Goal: Task Accomplishment & Management: Complete application form

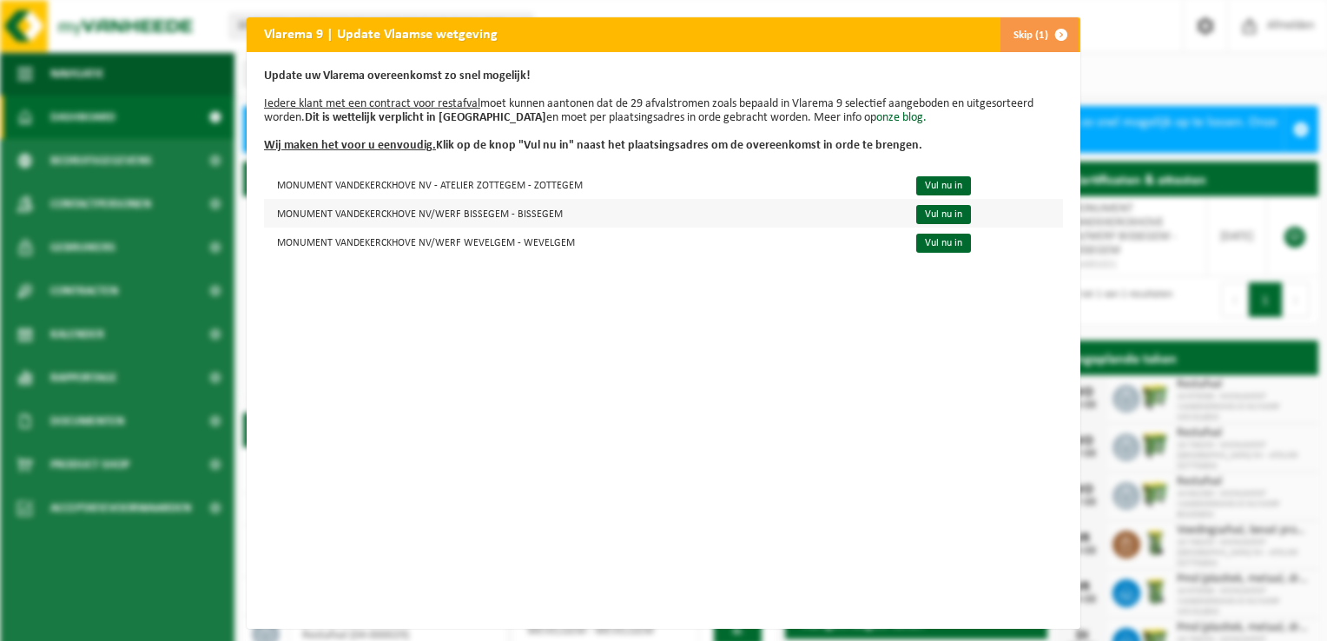
click at [360, 217] on td "MONUMENT VANDEKERCKHOVE NV/WERF BISSEGEM - BISSEGEM" at bounding box center [582, 213] width 637 height 29
click at [942, 217] on link "Vul nu in" at bounding box center [943, 214] width 55 height 19
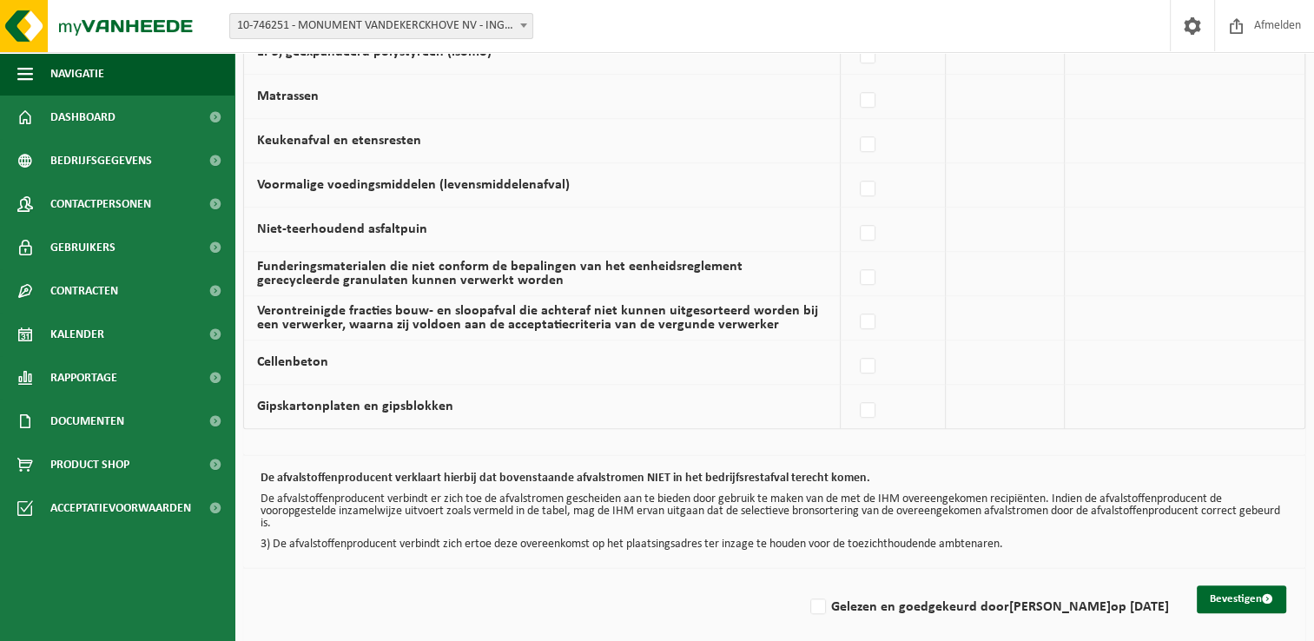
scroll to position [1178, 0]
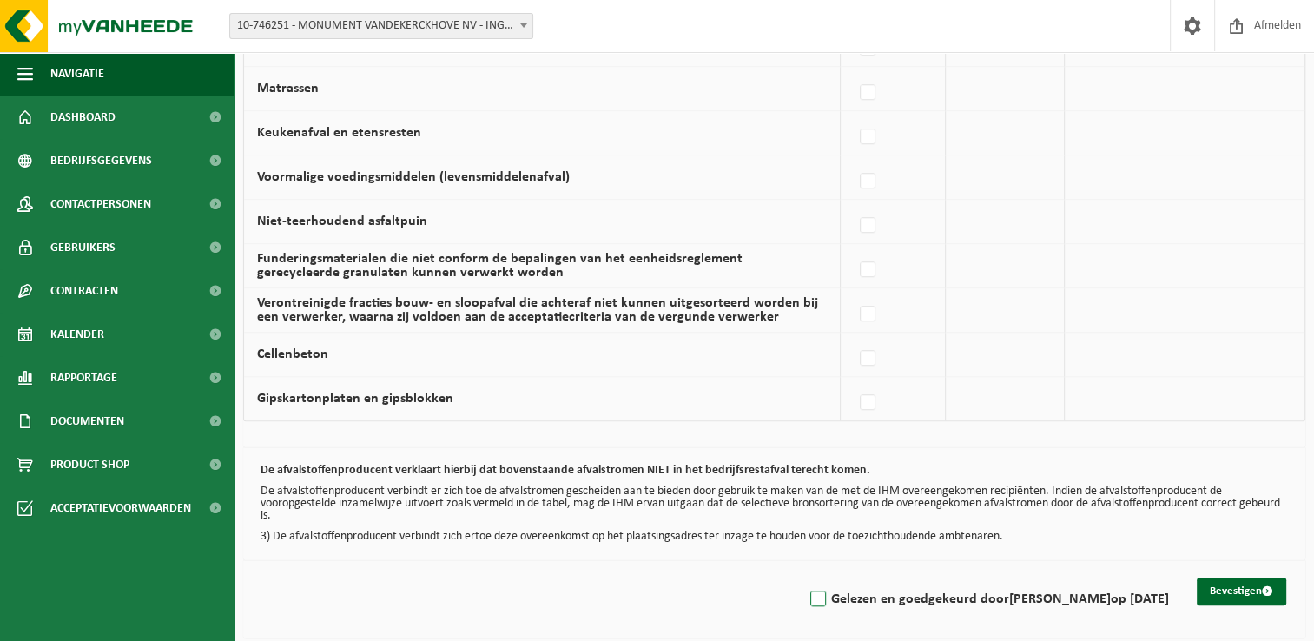
click at [820, 593] on label "Gelezen en goedgekeurd door David Tanghe op 18/08/25" at bounding box center [988, 599] width 362 height 26
click at [804, 577] on input "Gelezen en goedgekeurd door David Tanghe op 18/08/25" at bounding box center [803, 577] width 1 height 1
checkbox input "true"
click at [1225, 589] on button "Bevestigen" at bounding box center [1240, 591] width 89 height 28
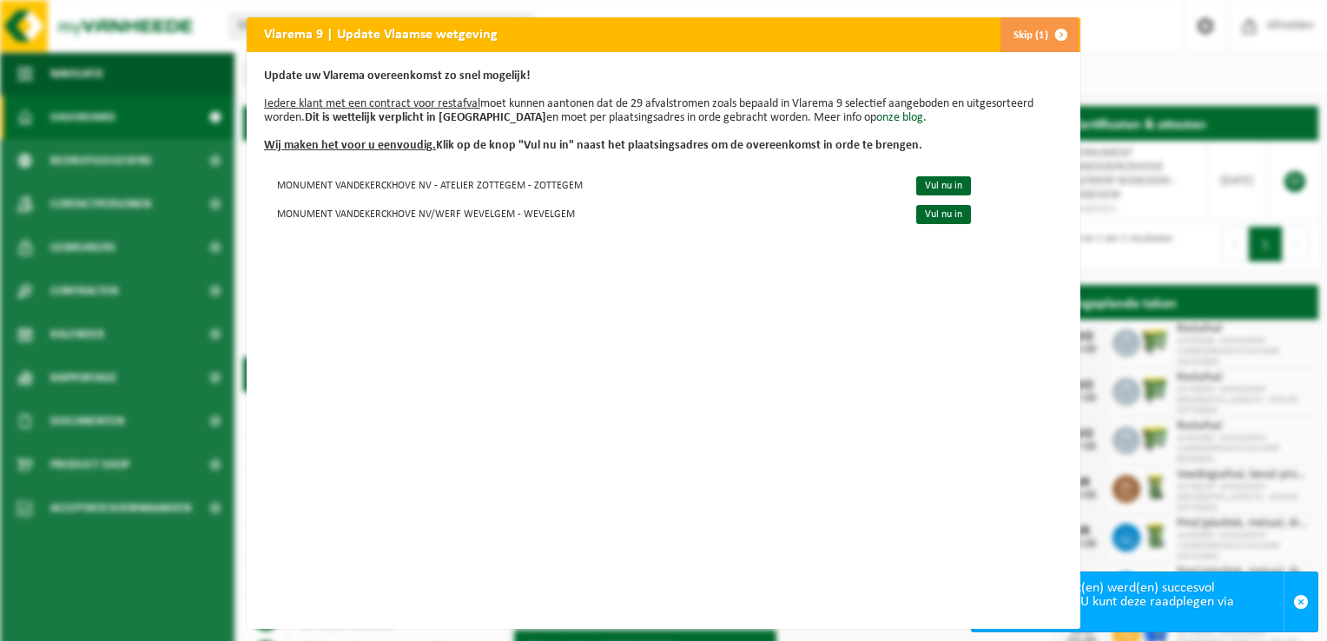
click at [1035, 36] on button "Skip (1)" at bounding box center [1038, 34] width 79 height 35
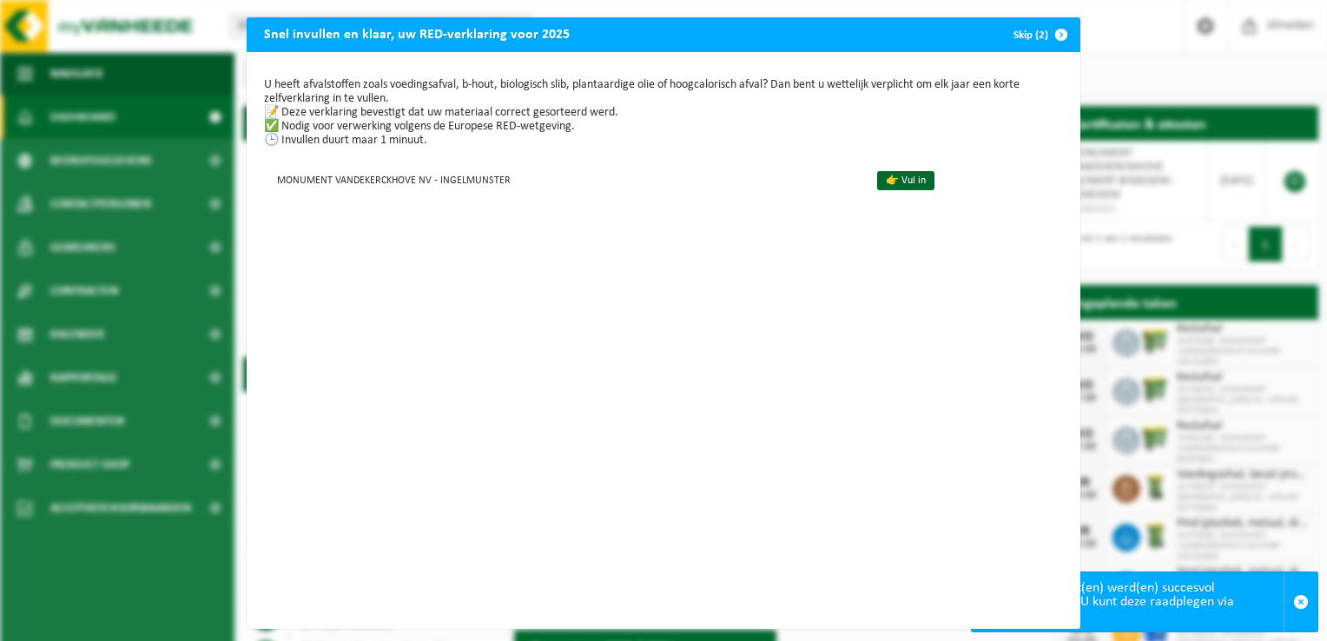
click at [1059, 37] on span "button" at bounding box center [1061, 34] width 35 height 35
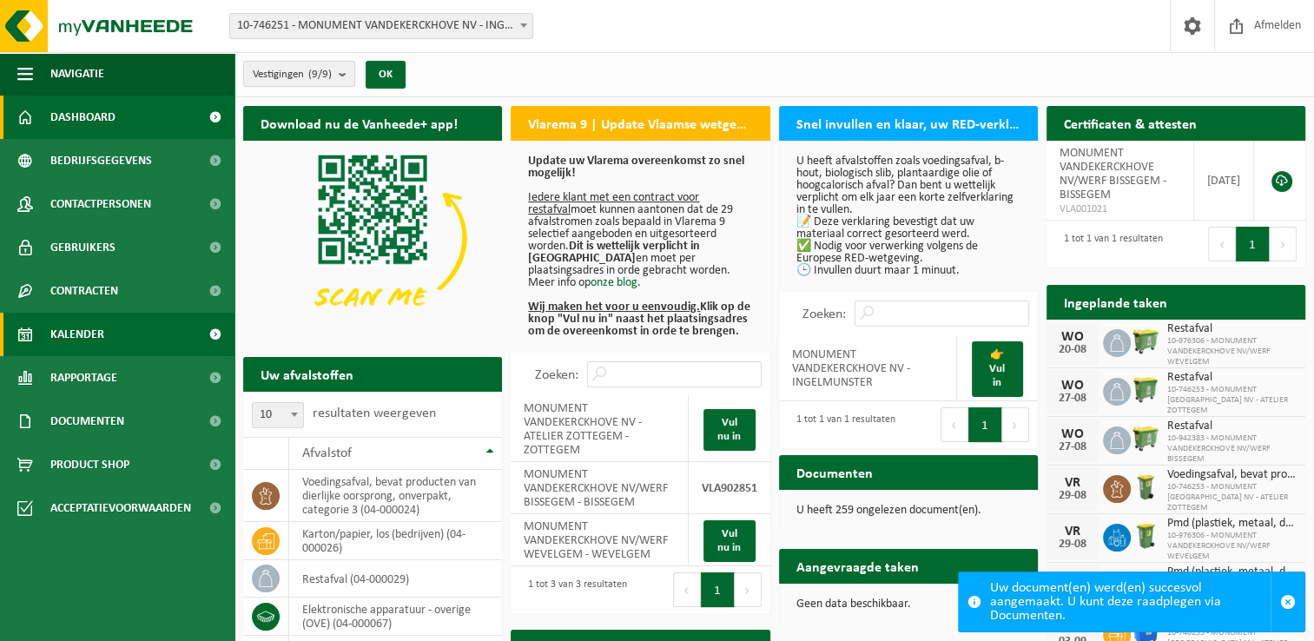
click at [65, 334] on span "Kalender" at bounding box center [77, 334] width 54 height 43
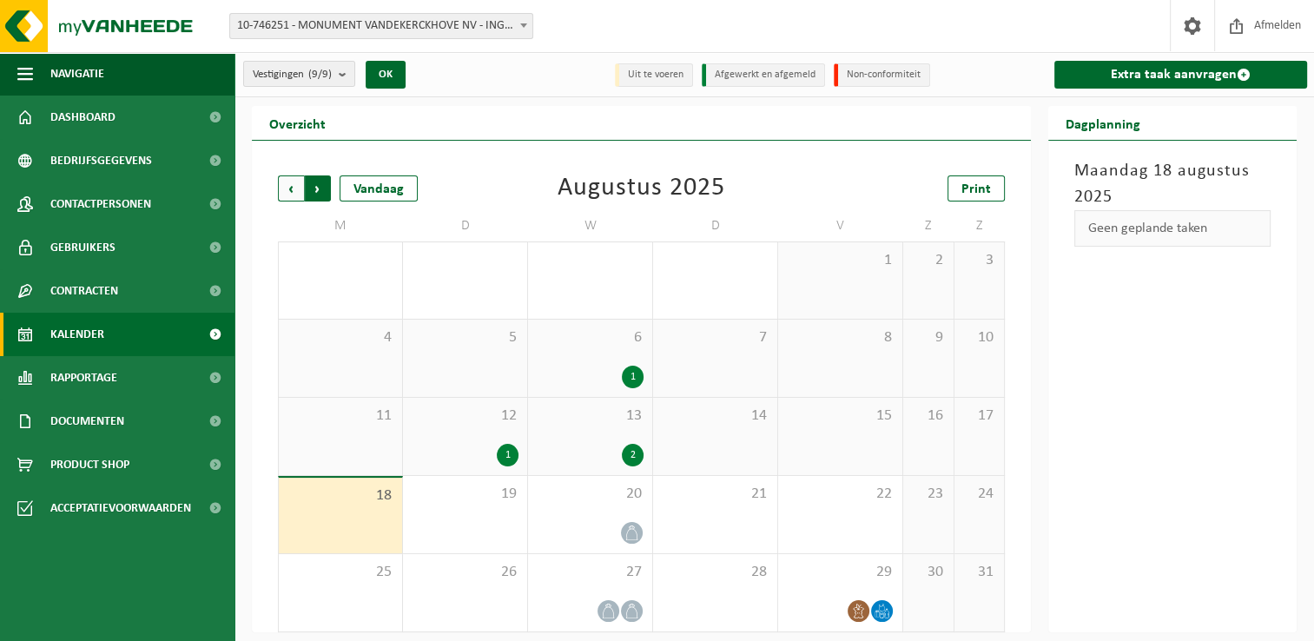
click at [282, 189] on span "Vorige" at bounding box center [291, 188] width 26 height 26
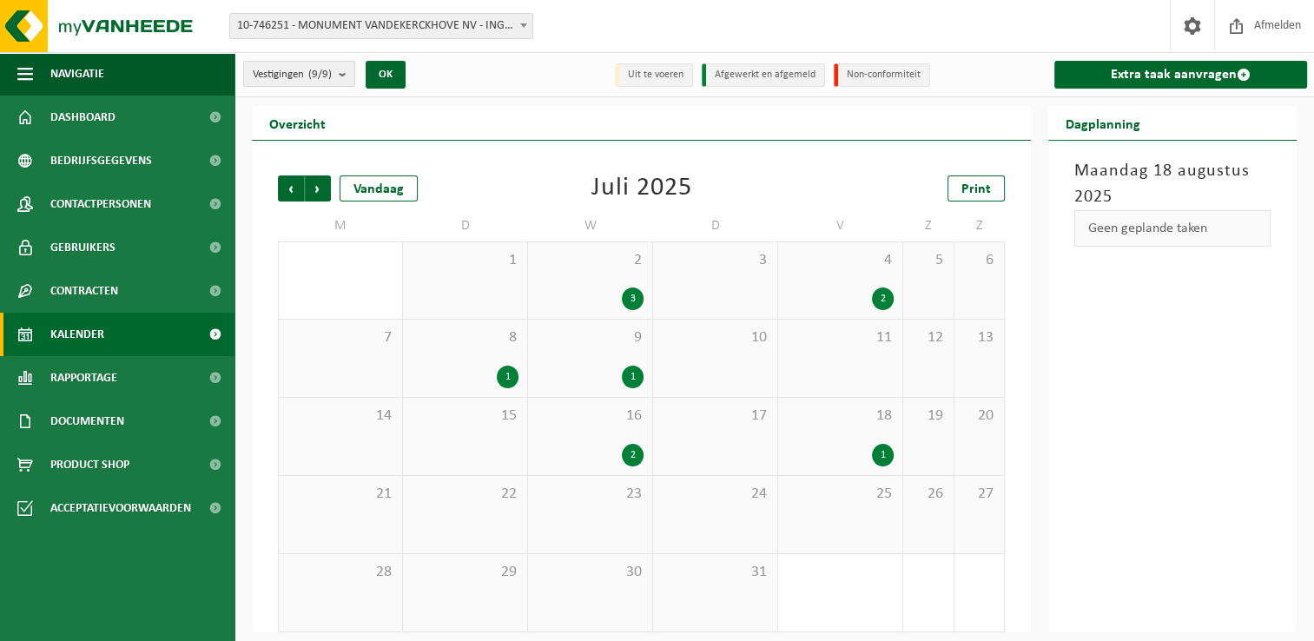
click at [632, 292] on div "3" at bounding box center [633, 298] width 22 height 23
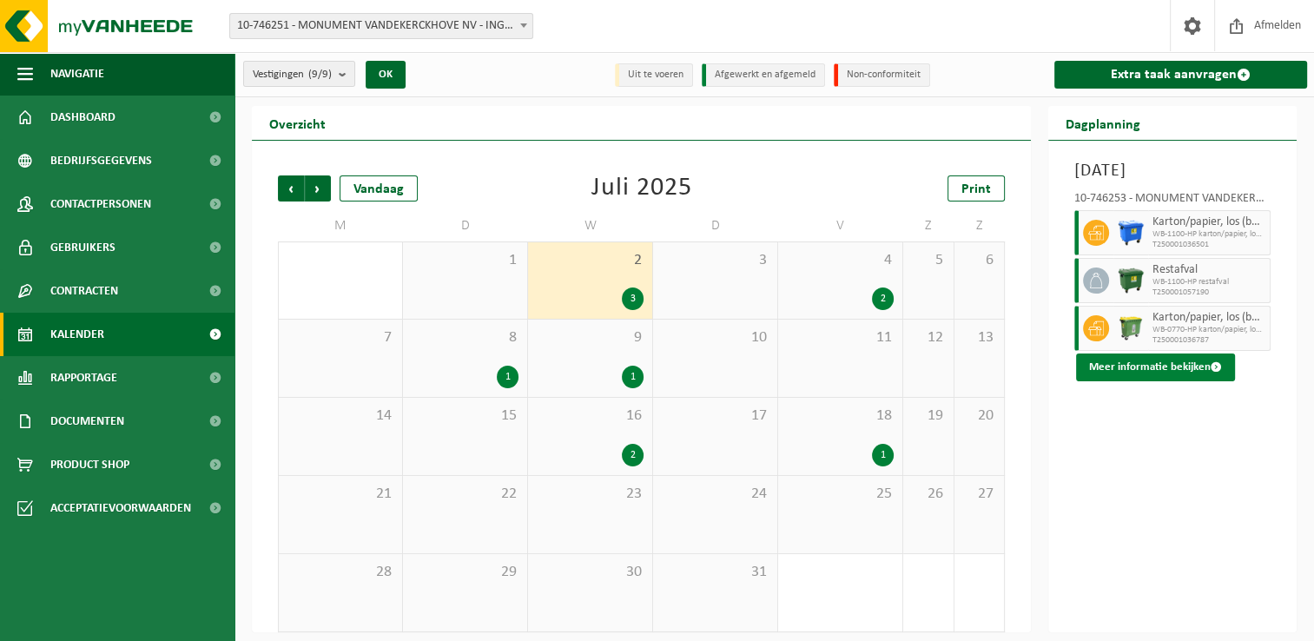
click at [1183, 367] on button "Meer informatie bekijken" at bounding box center [1155, 367] width 159 height 28
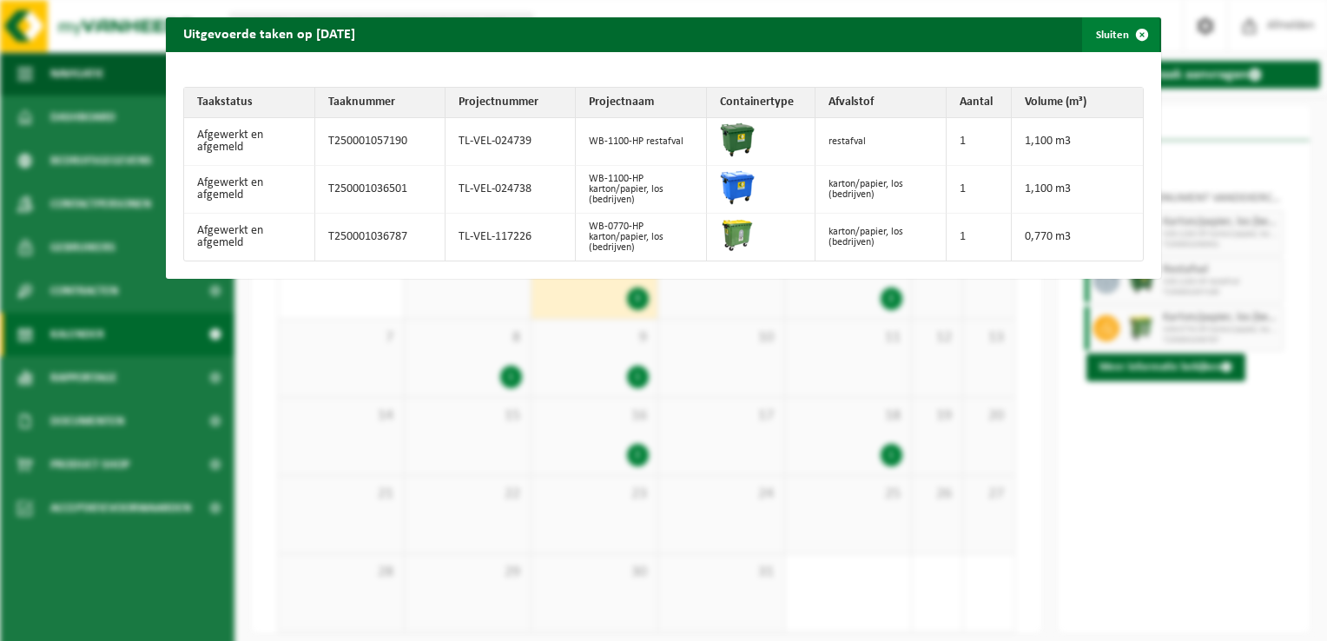
click at [1132, 34] on span "button" at bounding box center [1141, 34] width 35 height 35
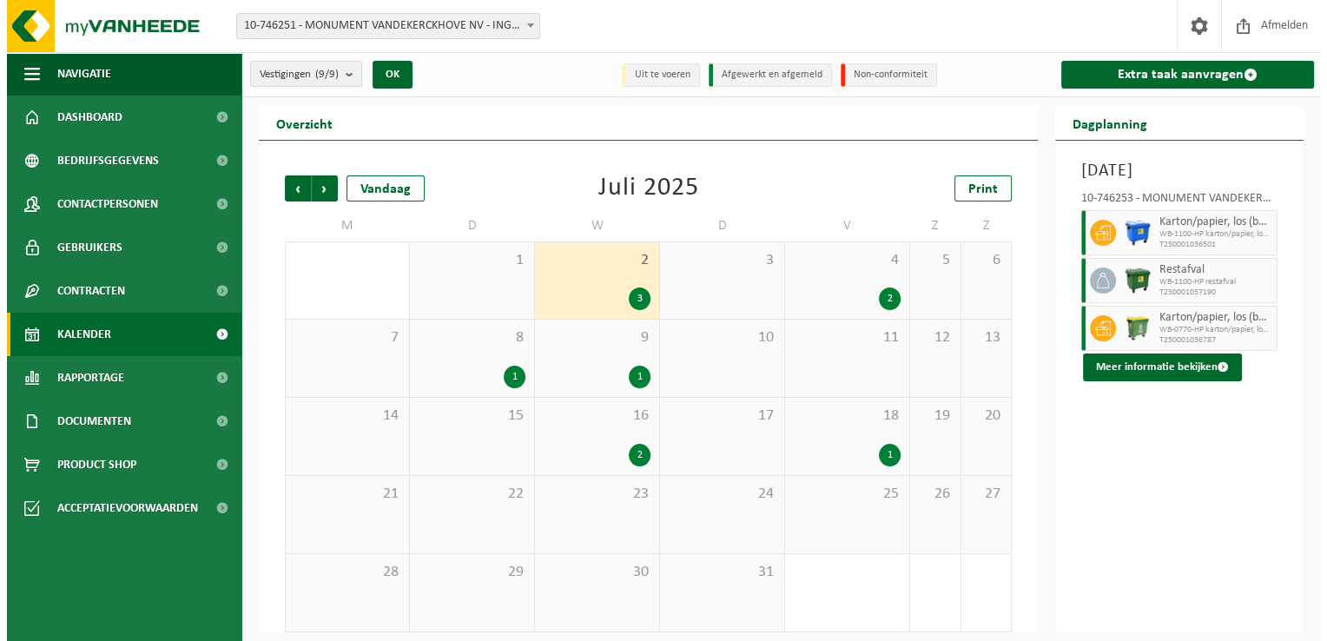
scroll to position [7, 0]
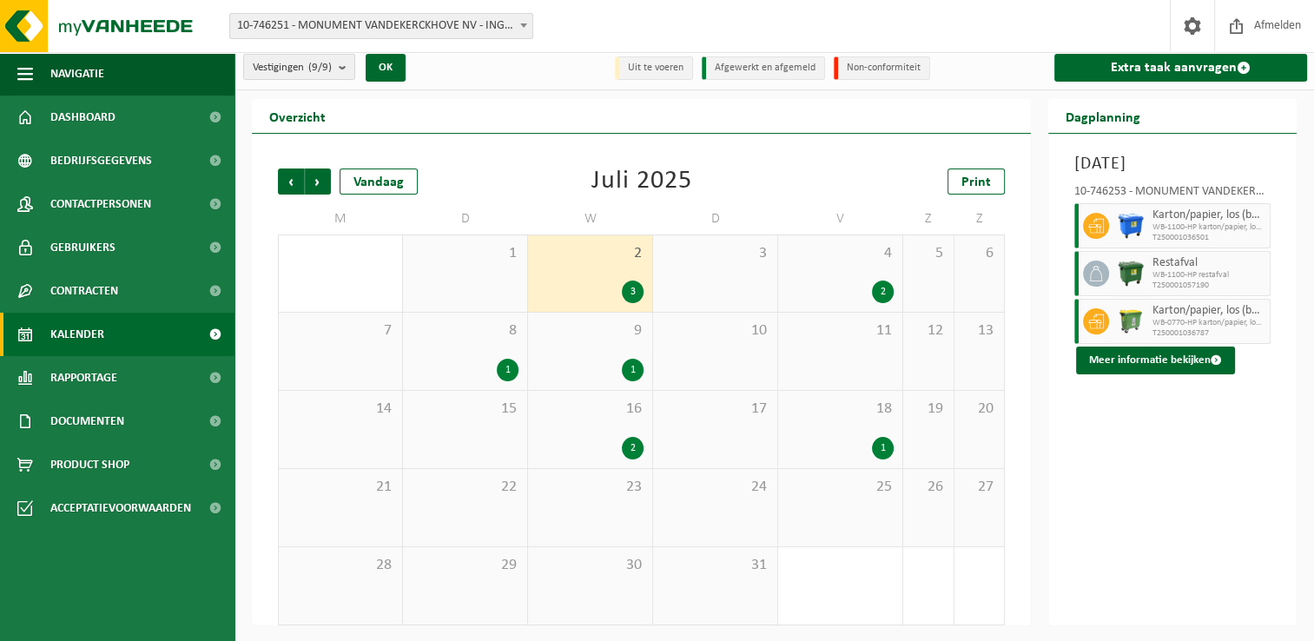
click at [624, 275] on div "2 3" at bounding box center [590, 273] width 124 height 76
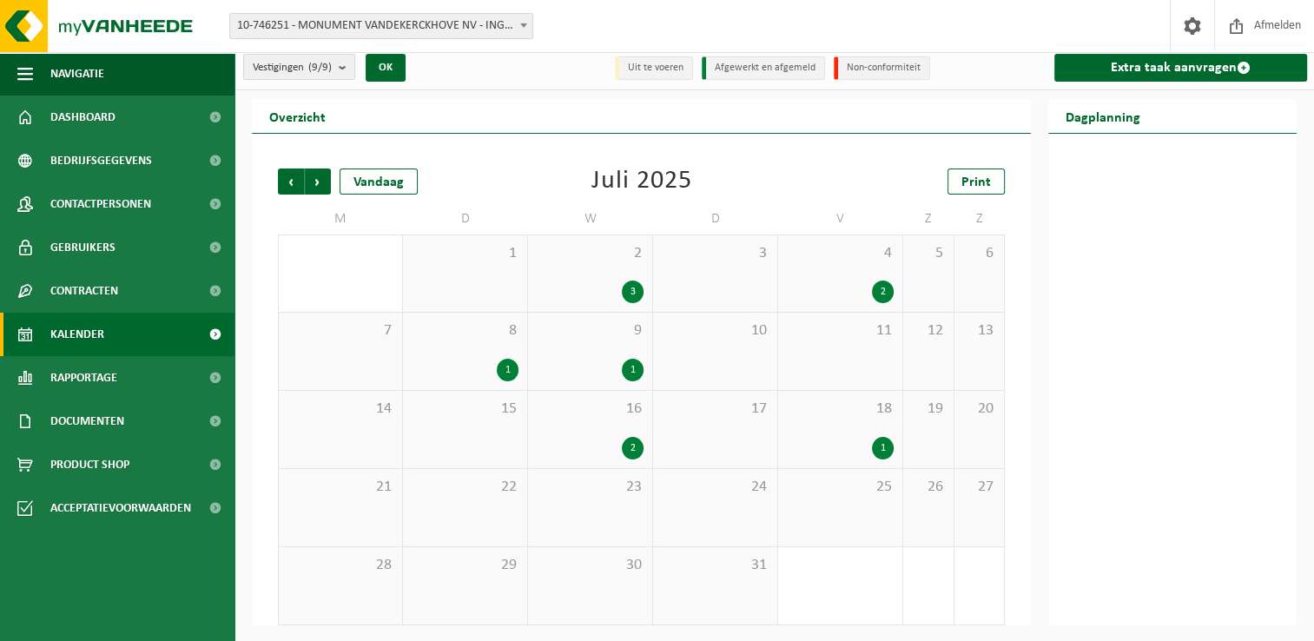
click at [616, 370] on div "1" at bounding box center [590, 370] width 107 height 23
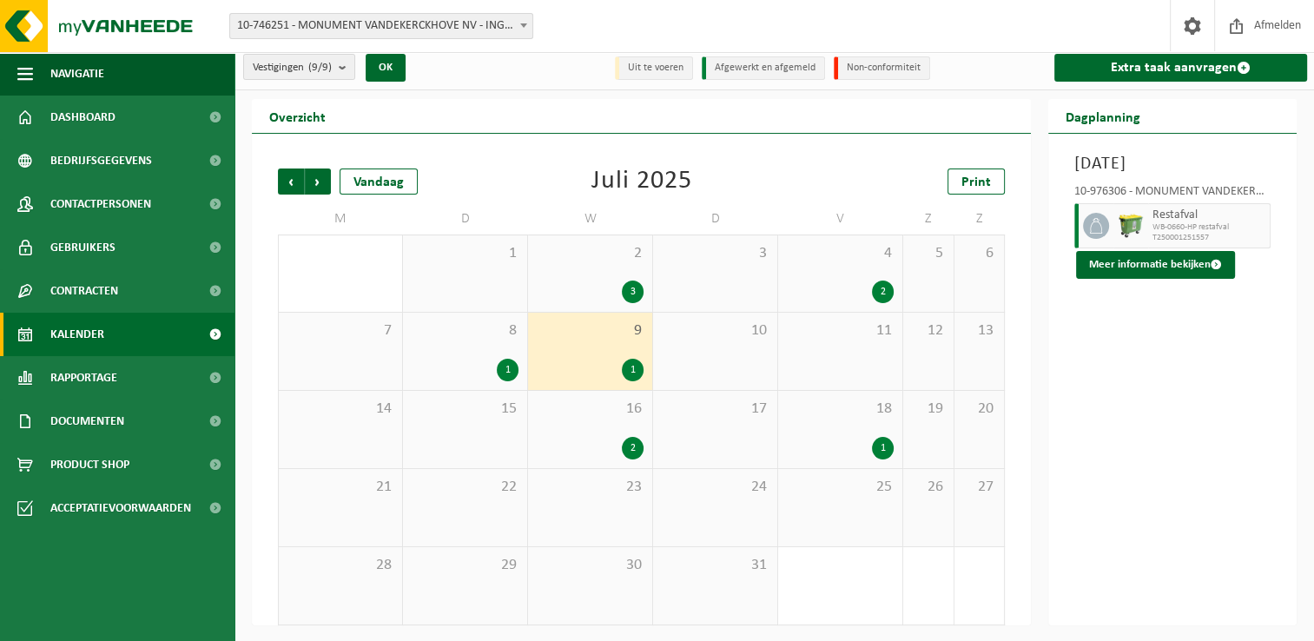
click at [1156, 226] on span "WB-0660-HP restafval" at bounding box center [1208, 227] width 113 height 10
click at [1125, 260] on button "Meer informatie bekijken" at bounding box center [1155, 265] width 159 height 28
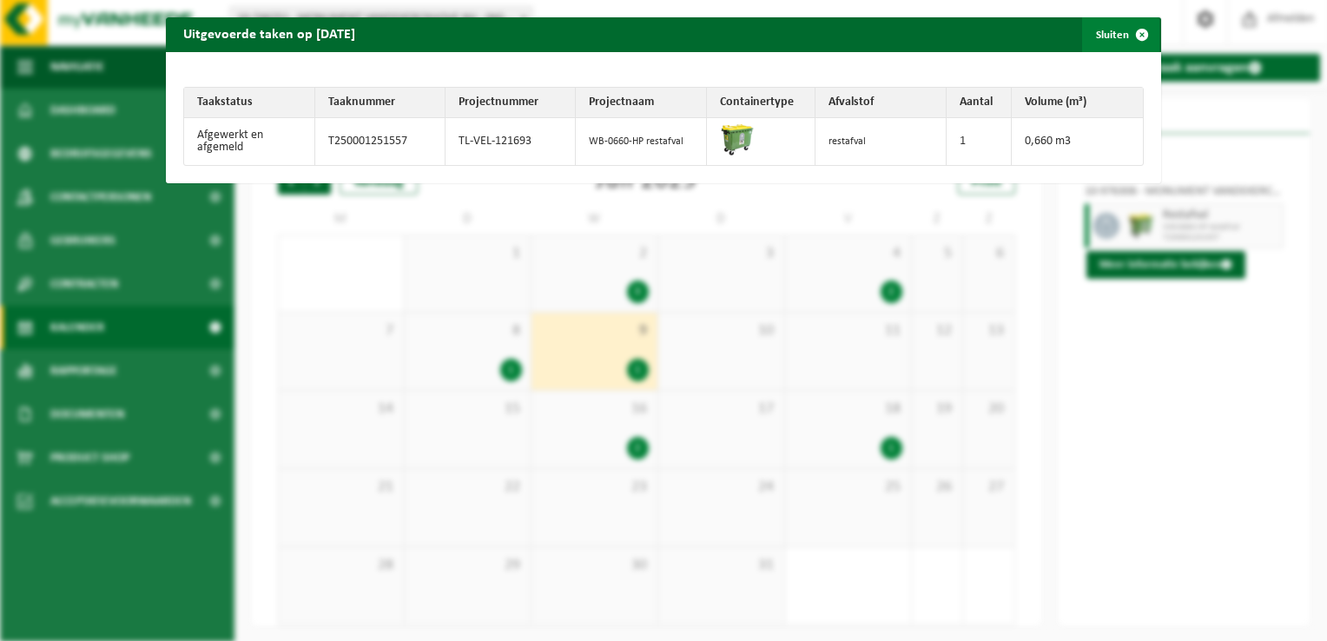
click at [1135, 34] on span "button" at bounding box center [1141, 34] width 35 height 35
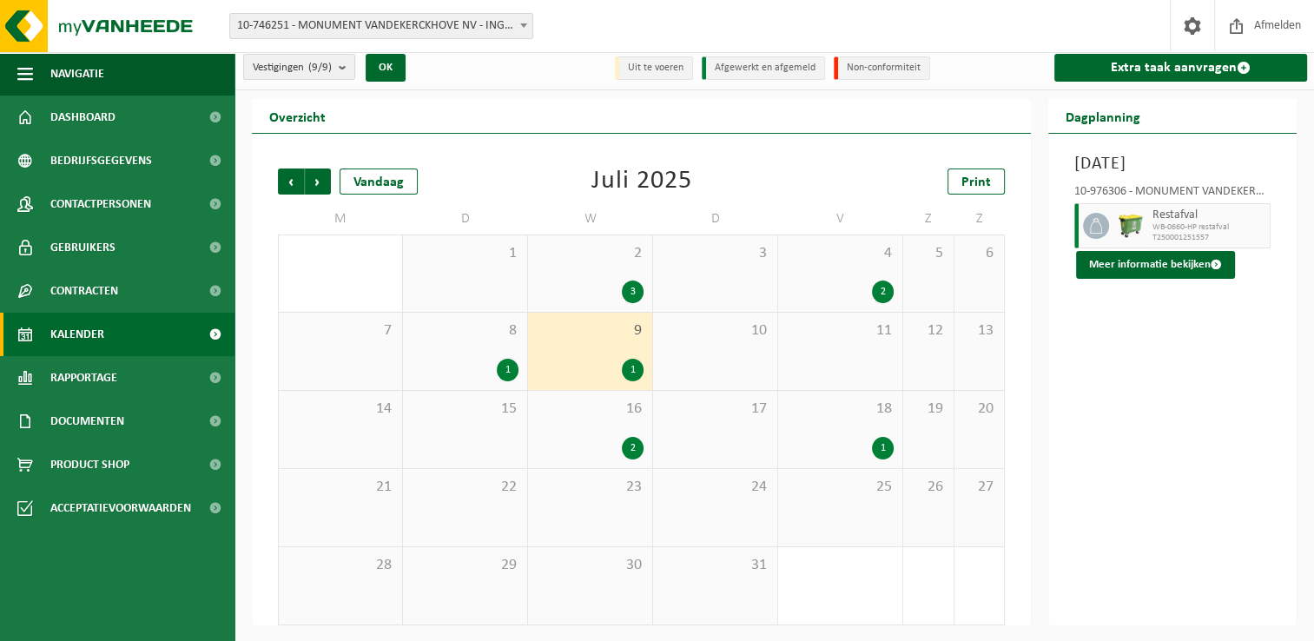
click at [623, 432] on div "16 2" at bounding box center [590, 429] width 124 height 77
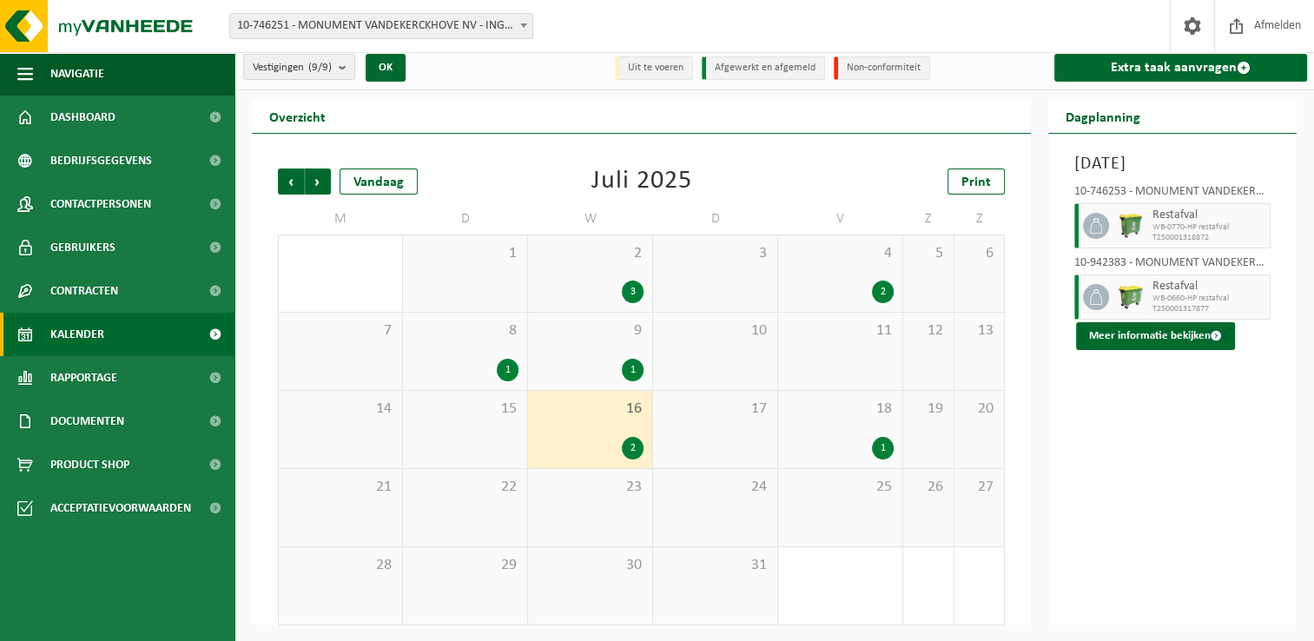
click at [1177, 283] on span "Restafval" at bounding box center [1208, 287] width 113 height 14
click at [1169, 337] on button "Meer informatie bekijken" at bounding box center [1155, 336] width 159 height 28
